Goal: Transaction & Acquisition: Purchase product/service

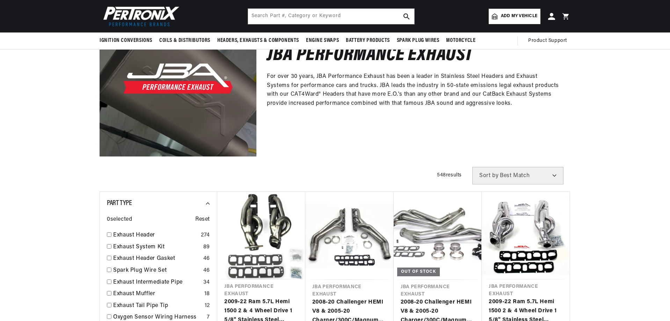
scroll to position [70, 0]
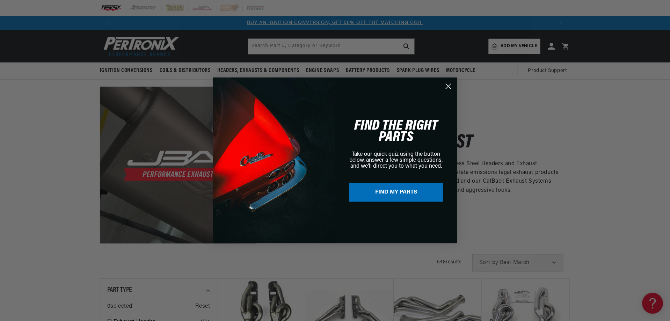
scroll to position [0, 0]
click at [451, 86] on circle "Close dialog" at bounding box center [449, 87] width 12 height 12
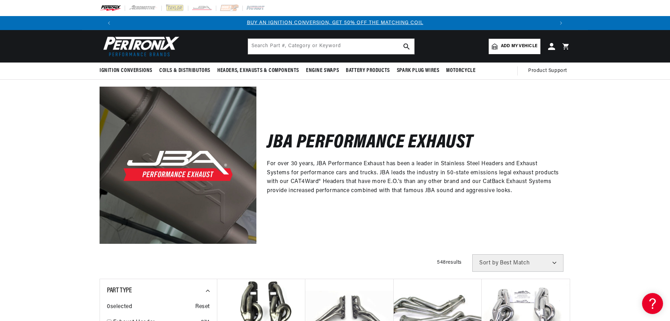
click at [517, 48] on span "Add my vehicle" at bounding box center [519, 46] width 36 height 7
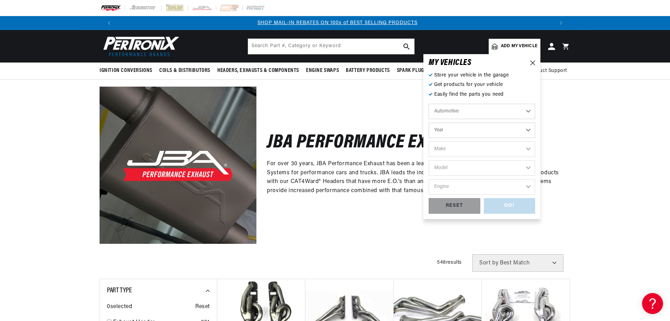
scroll to position [0, 436]
click at [455, 114] on select "Automotive Agricultural Industrial Marine Motorcycle" at bounding box center [482, 111] width 107 height 15
click at [464, 136] on select "Year 2022 2021 2020 2019 2018 2017 2016 2015 2014 2013 2012 2011 2010 2009 2008…" at bounding box center [482, 130] width 107 height 15
select select "2001"
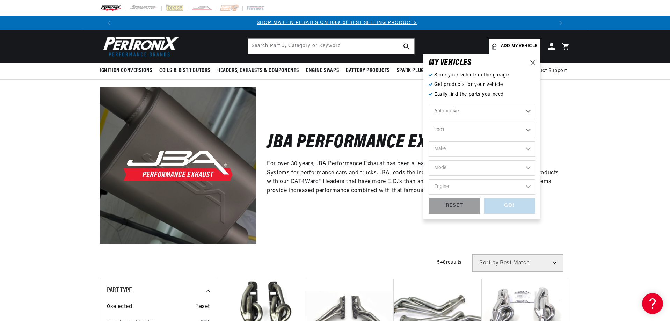
click at [429, 123] on select "Year 2022 2021 2020 2019 2018 2017 2016 2015 2014 2013 2012 2011 2010 2009 2008…" at bounding box center [482, 130] width 107 height 15
select select "2001"
click at [467, 145] on select "Make Avanti Buick Chevrolet Dodge Ford GMC Isuzu Jeep Lincoln Mercury Oldsmobil…" at bounding box center [482, 149] width 107 height 15
select select "Chevrolet"
click at [429, 142] on select "Make Avanti Buick Chevrolet Dodge Ford GMC Isuzu Jeep Lincoln Mercury Oldsmobil…" at bounding box center [482, 149] width 107 height 15
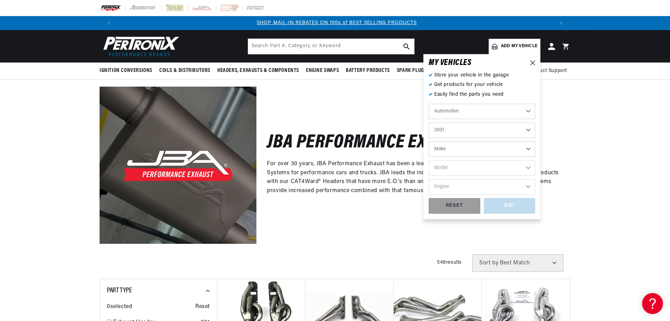
select select "Chevrolet"
click at [462, 165] on select "Model Astro B7 Blazer C1500 C3500HD C6500 Kodiak C7500 Kodiak Camaro Corvette E…" at bounding box center [482, 167] width 107 height 15
select select "Silverado-1500"
click at [429, 160] on select "Model Astro B7 Blazer C1500 C3500HD C6500 Kodiak C7500 Kodiak Camaro Corvette E…" at bounding box center [482, 167] width 107 height 15
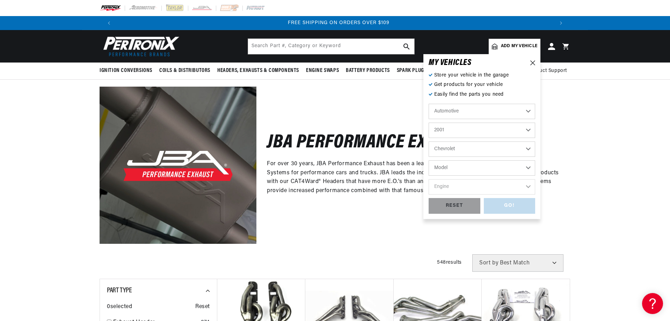
select select "Silverado-1500"
click at [452, 182] on select "Engine 4.3L 4.8L 5.3L" at bounding box center [482, 186] width 107 height 15
select select "5.3L"
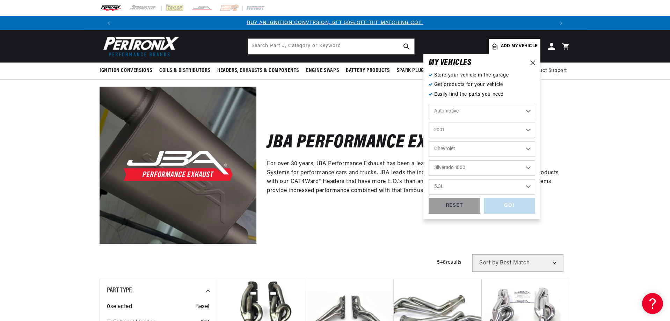
click at [429, 179] on select "Engine 4.3L 4.8L 5.3L" at bounding box center [482, 186] width 107 height 15
select select "5.3L"
click at [503, 200] on div "GO!" at bounding box center [510, 206] width 52 height 16
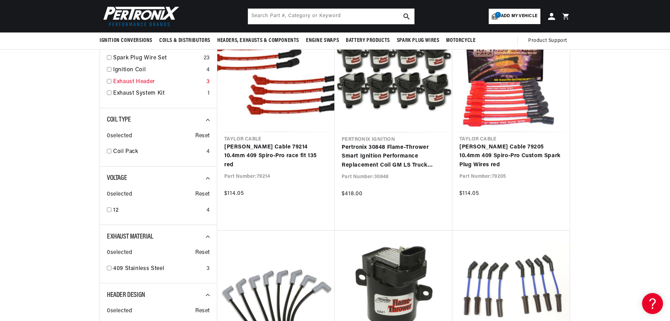
scroll to position [105, 0]
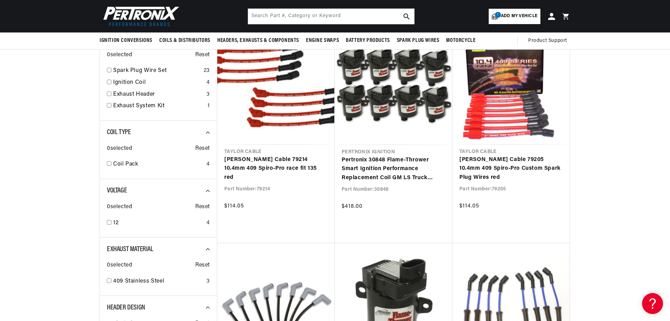
click at [106, 95] on div "Part Type 0 selected Reset Spark Plug Wire Set 23 Ignition Coil 4 Exhaust Heade…" at bounding box center [158, 74] width 117 height 94
click at [108, 95] on input "checkbox" at bounding box center [109, 94] width 5 height 5
checkbox input "true"
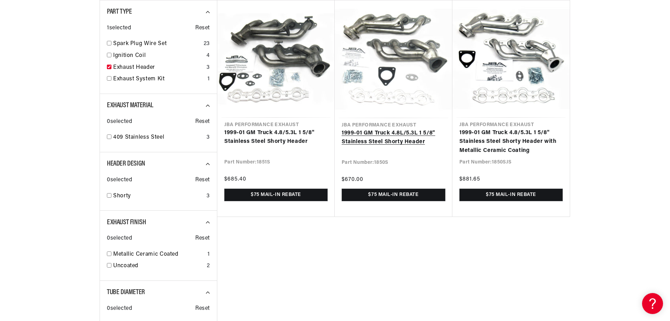
scroll to position [140, 0]
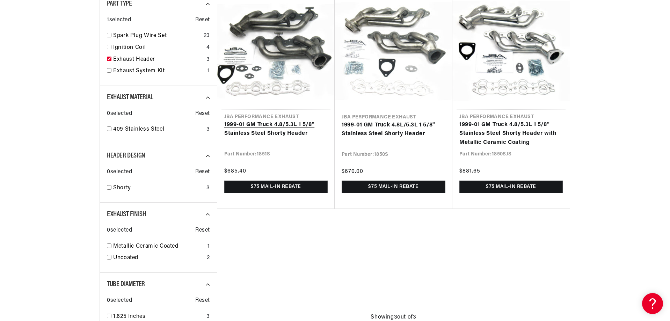
click at [256, 129] on link "1999-01 GM Truck 4.8/5.3L 1 5/8" Stainless Steel Shorty Header" at bounding box center [275, 130] width 103 height 18
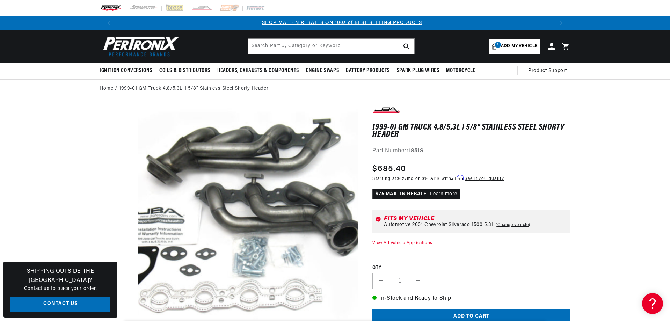
scroll to position [0, 436]
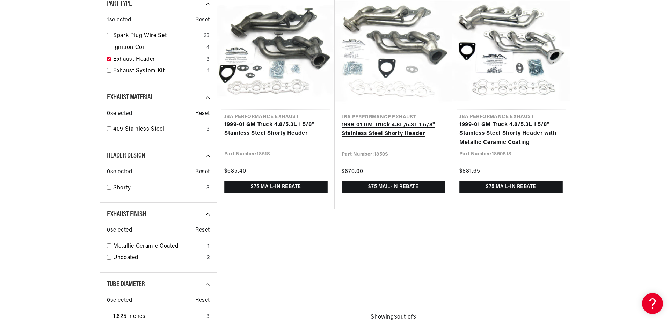
scroll to position [0, 873]
